Goal: Find contact information: Find contact information

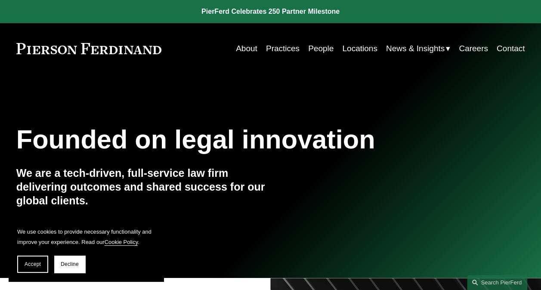
click at [249, 48] on link "About" at bounding box center [246, 48] width 21 height 16
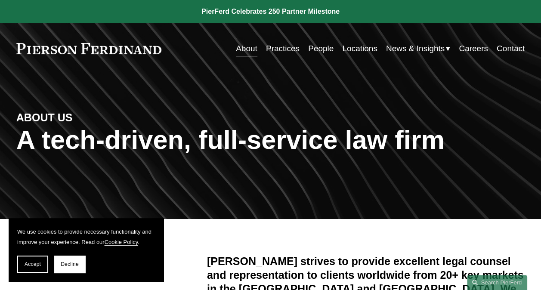
click at [510, 51] on link "Contact" at bounding box center [510, 48] width 28 height 16
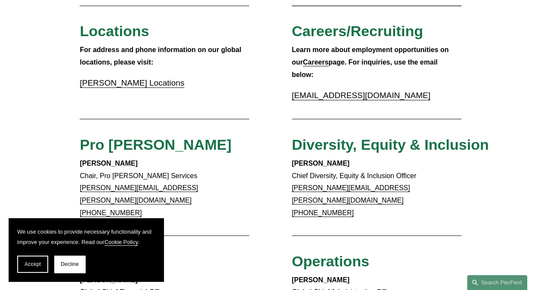
scroll to position [258, 0]
